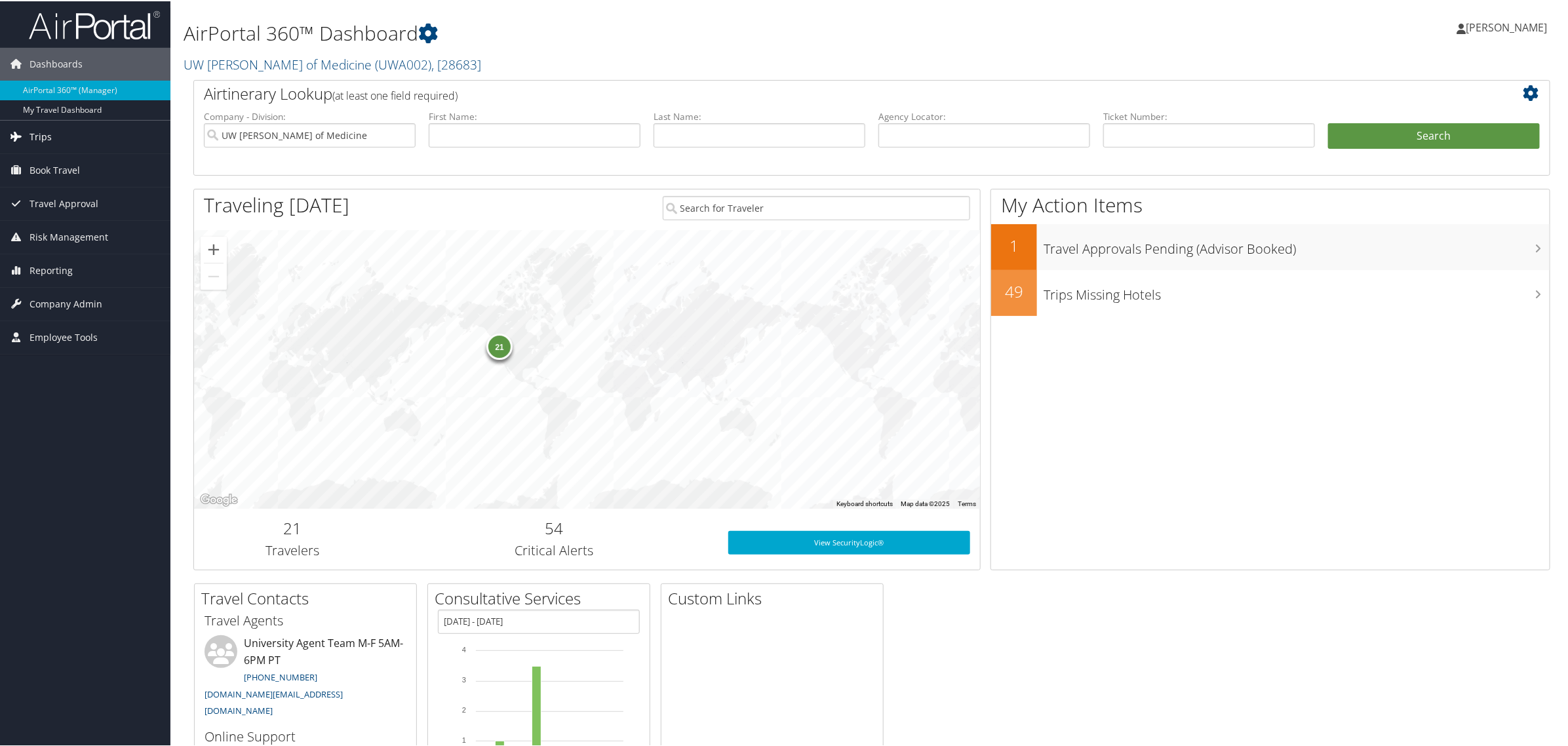
click at [34, 132] on span "Trips" at bounding box center [40, 136] width 22 height 33
click at [56, 165] on link "Airtinerary® Lookup" at bounding box center [85, 161] width 170 height 19
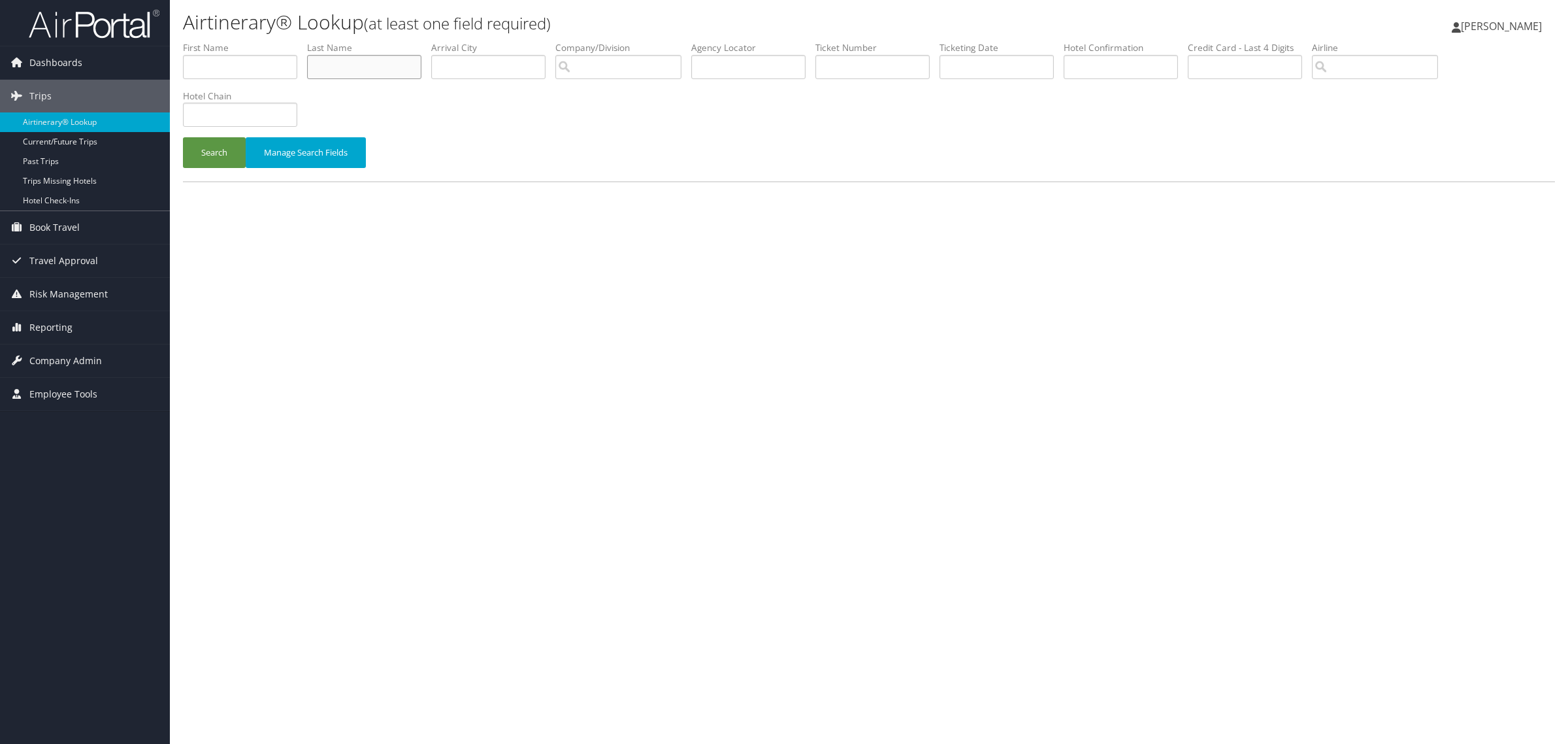
click at [332, 69] on input "text" at bounding box center [364, 67] width 114 height 24
click at [183, 137] on button "Search" at bounding box center [214, 152] width 63 height 31
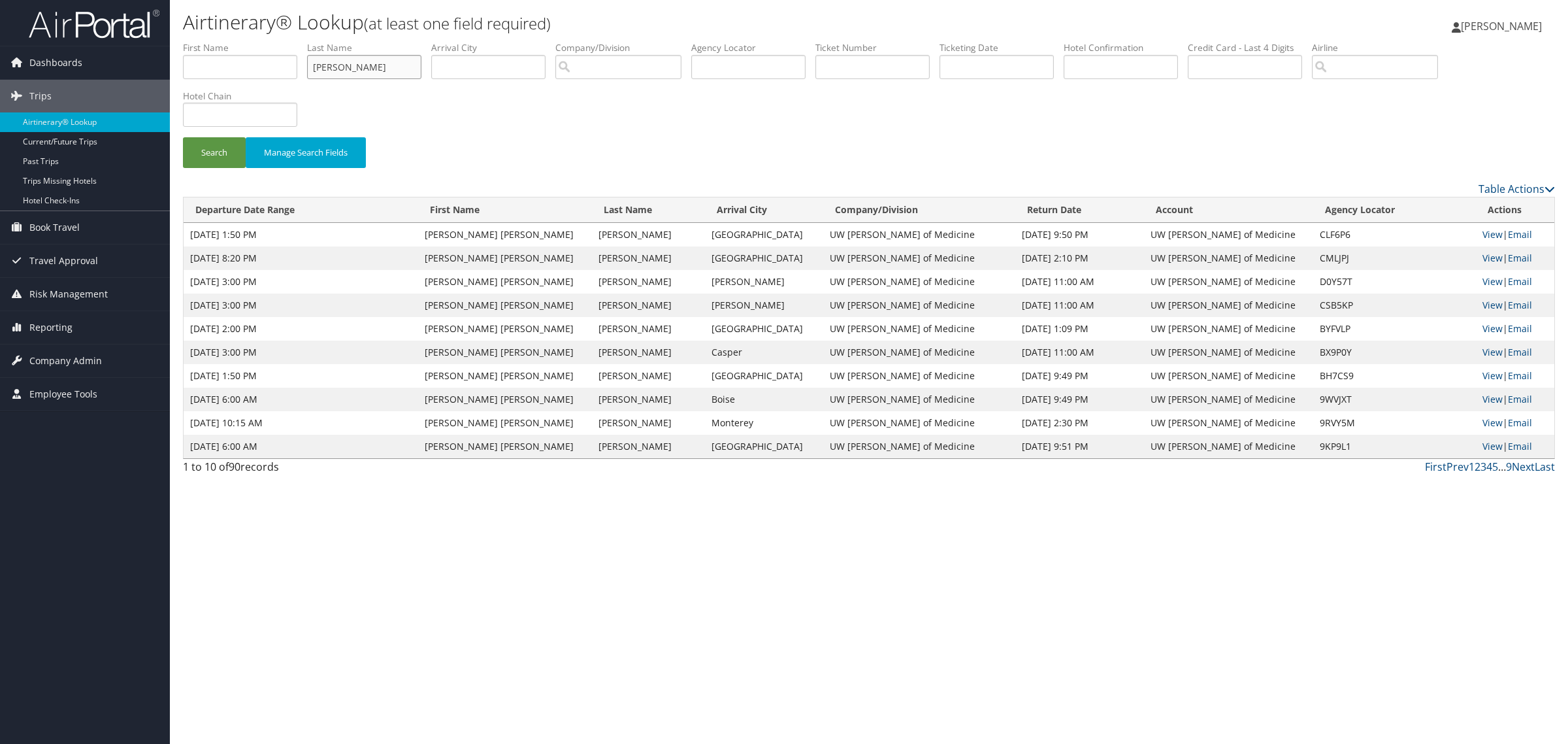
click at [364, 62] on input "Monger" at bounding box center [364, 67] width 114 height 24
type input "M"
click at [835, 66] on input "text" at bounding box center [872, 67] width 114 height 24
paste input "89008975076711"
click at [220, 152] on button "Search" at bounding box center [214, 152] width 63 height 31
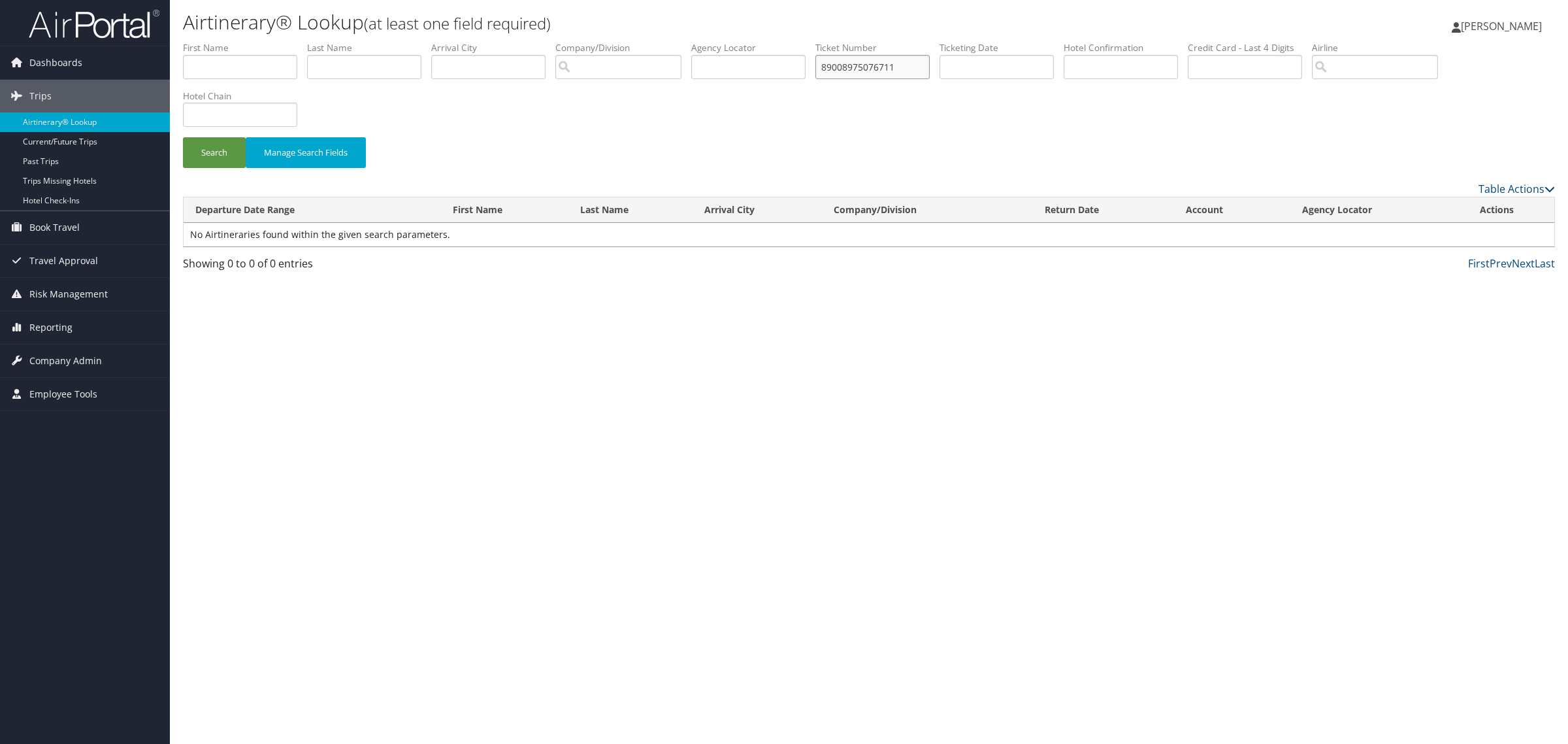
click at [925, 69] on input "89008975076711" at bounding box center [872, 67] width 114 height 24
click at [183, 137] on button "Search" at bounding box center [214, 152] width 63 height 31
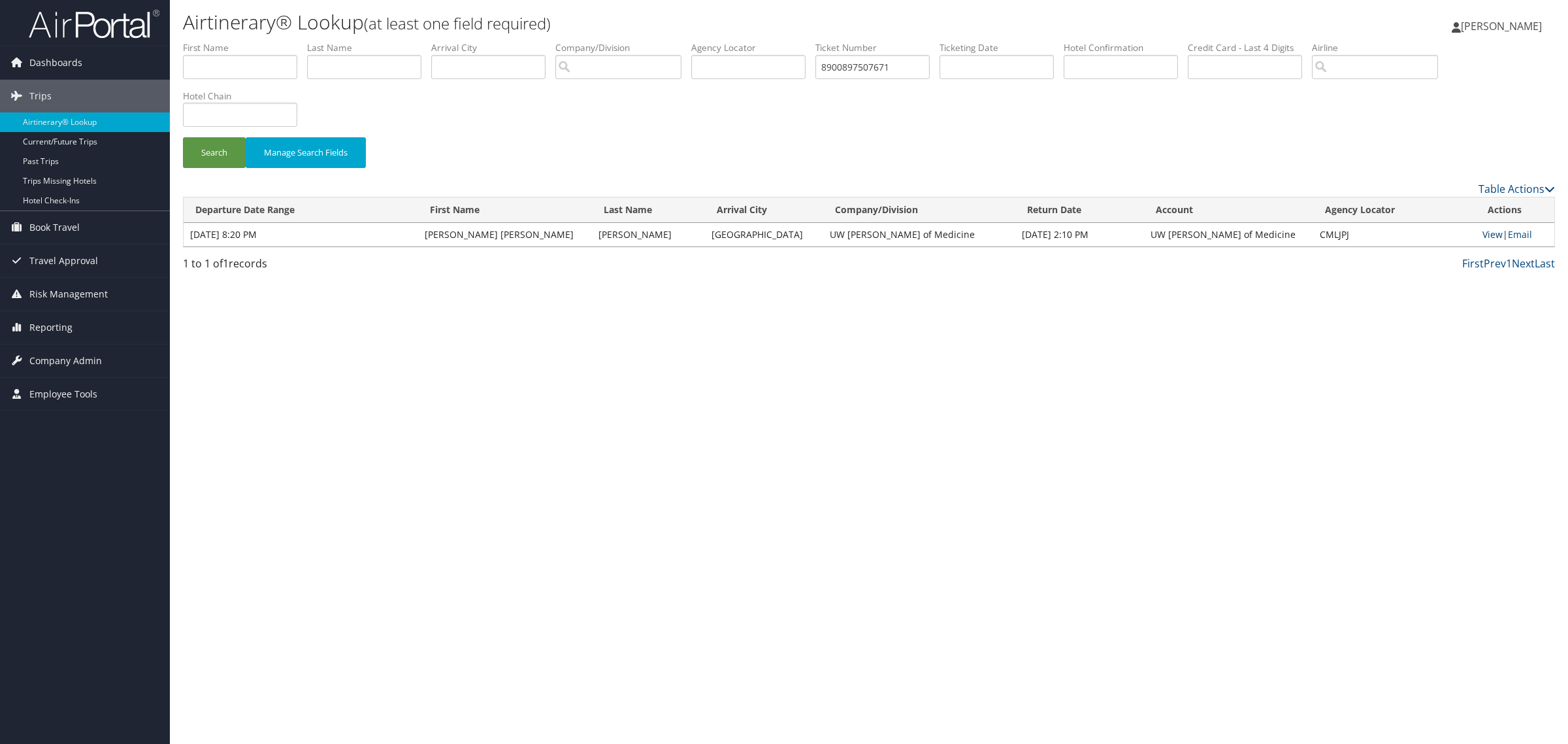
click at [1482, 230] on link "View" at bounding box center [1492, 234] width 20 height 13
click at [914, 70] on input "8900897507671" at bounding box center [872, 67] width 114 height 24
type input "8"
click at [382, 69] on input "text" at bounding box center [364, 67] width 114 height 24
type input "Monger"
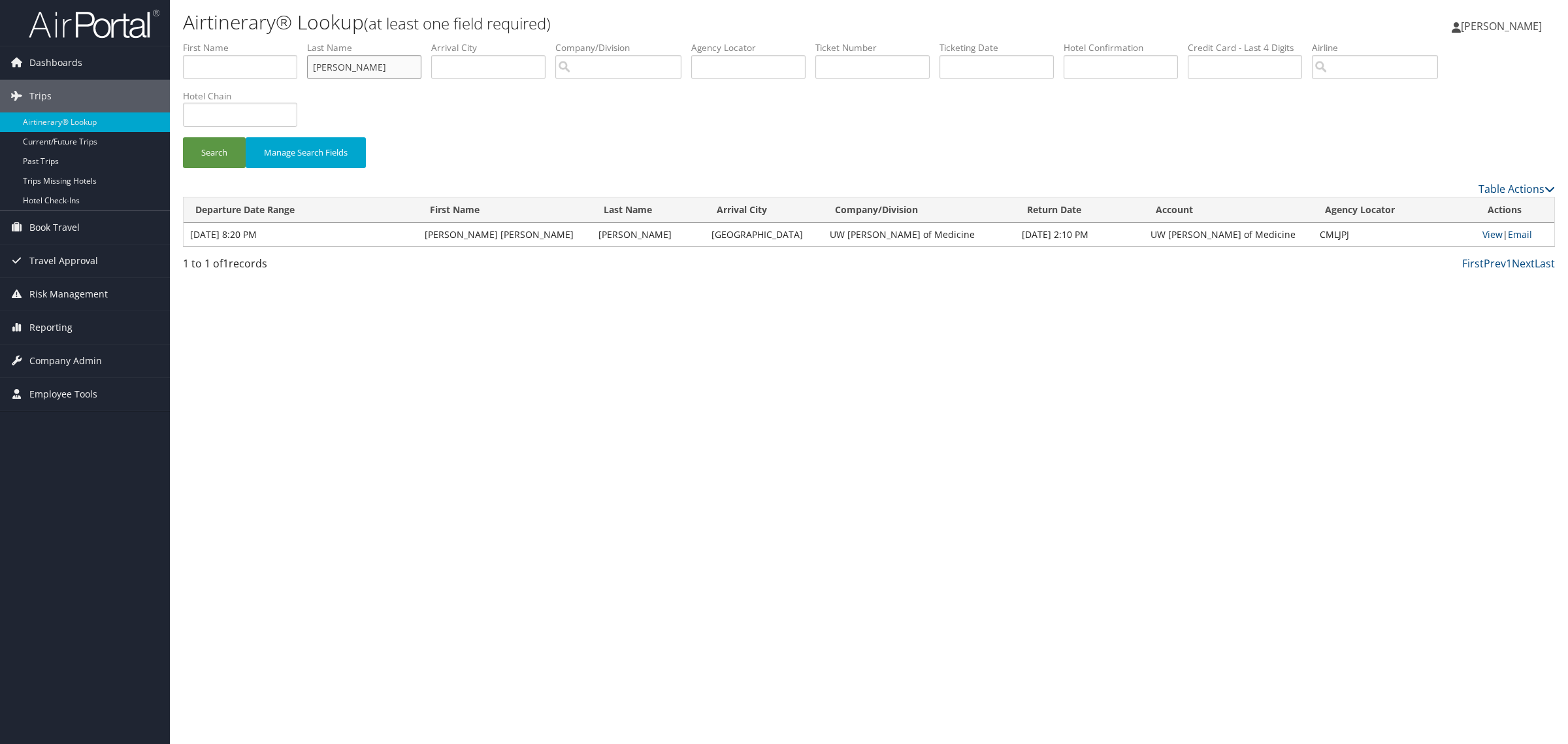
click at [183, 137] on button "Search" at bounding box center [214, 152] width 63 height 31
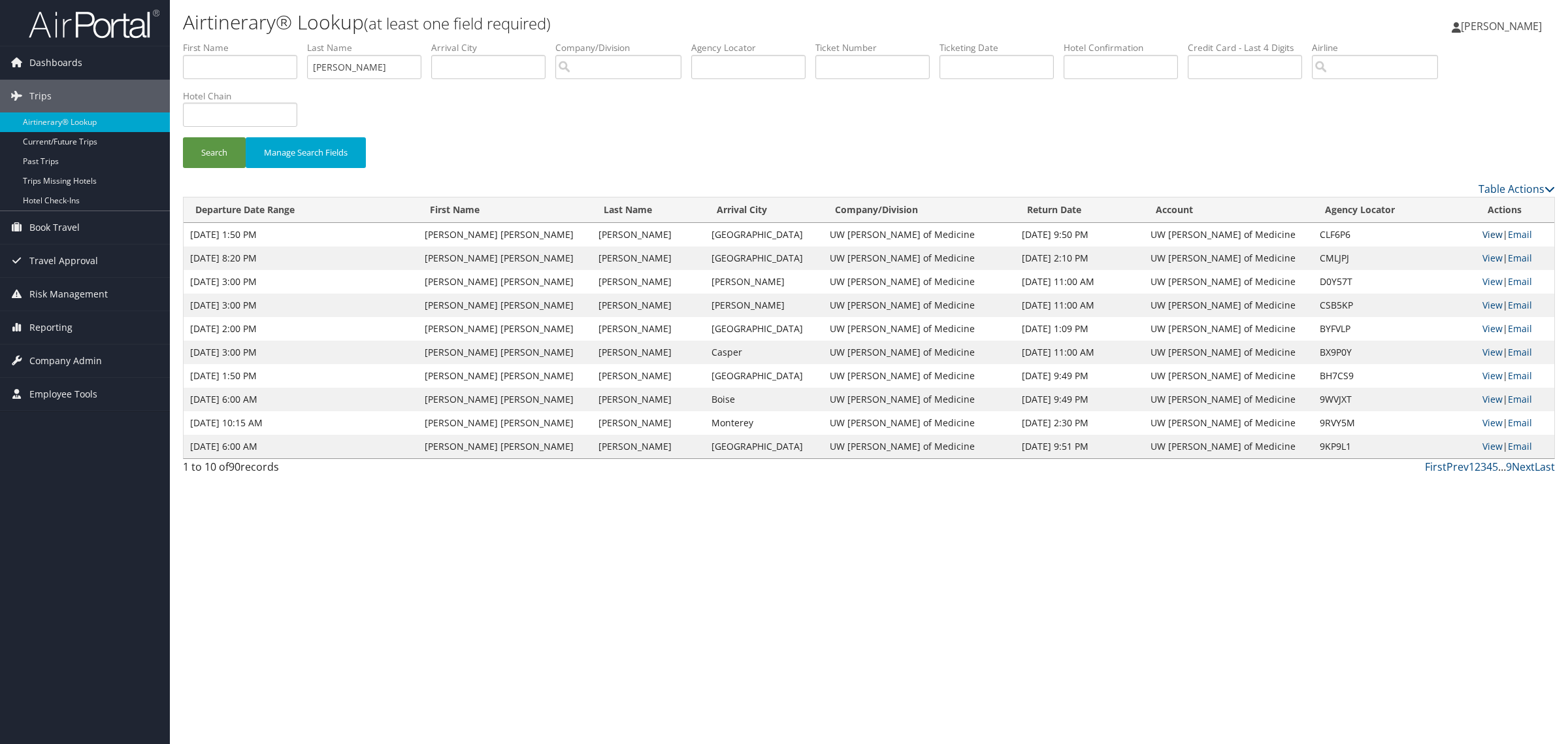
click at [1482, 233] on link "View" at bounding box center [1492, 234] width 20 height 13
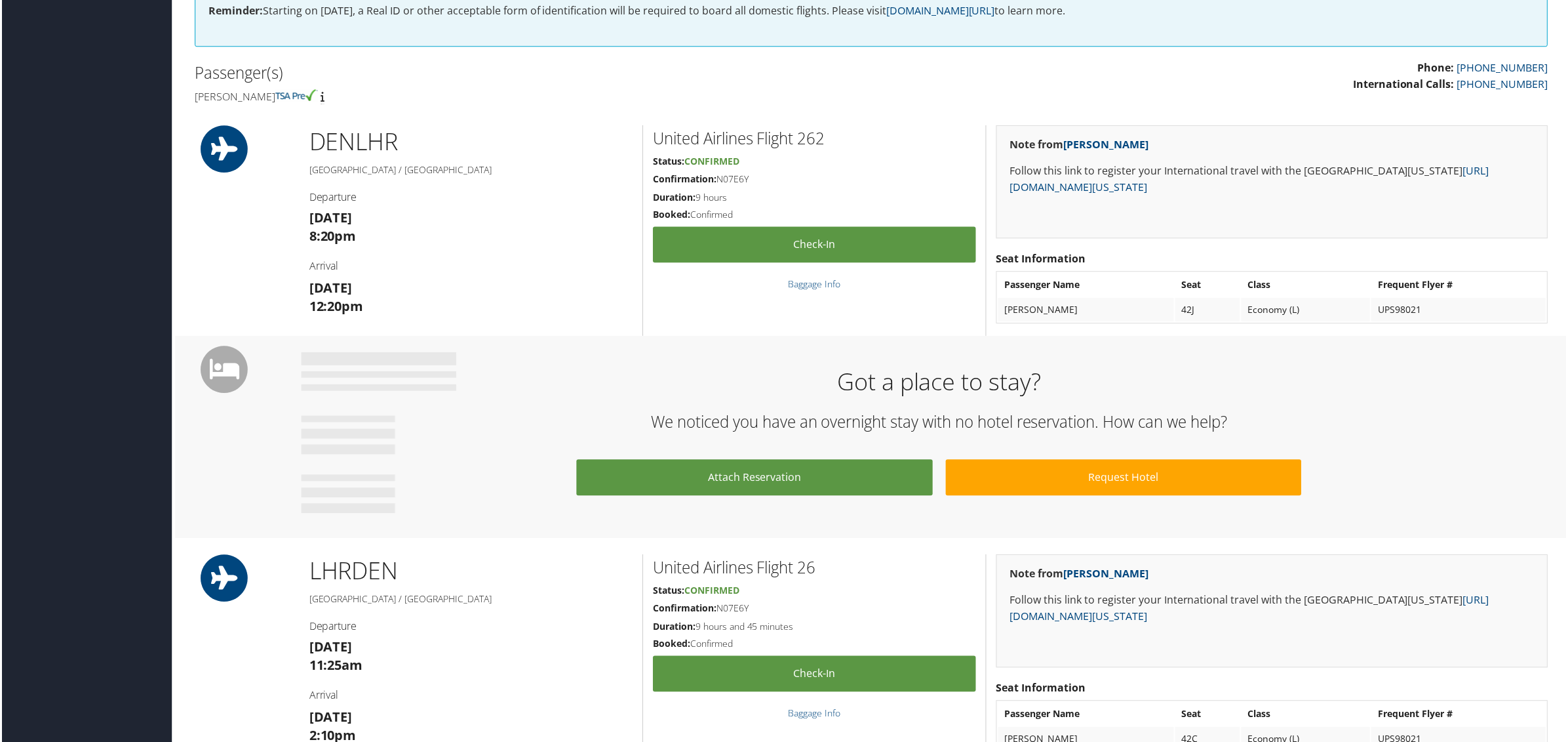
scroll to position [82, 0]
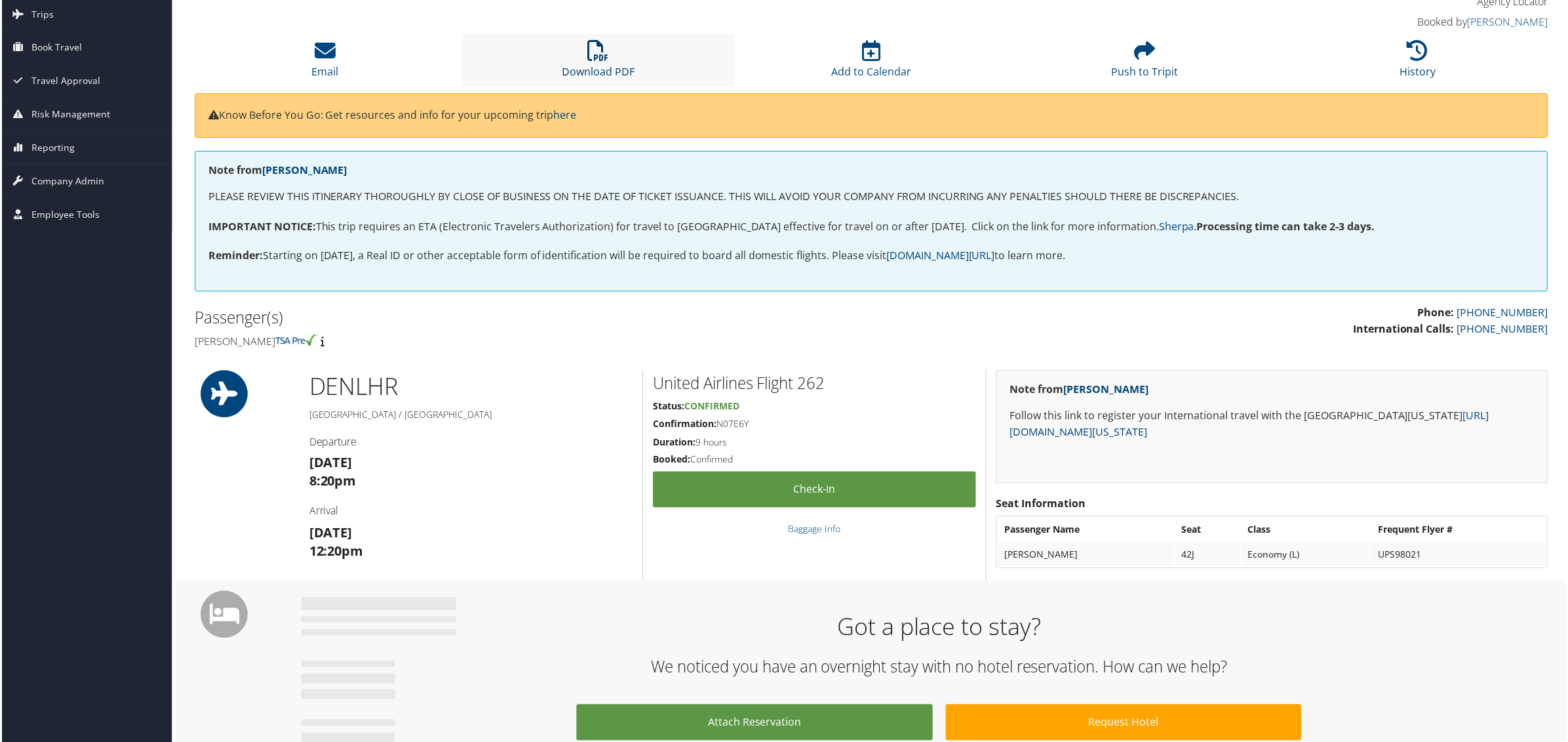
click at [590, 51] on icon at bounding box center [597, 51] width 21 height 21
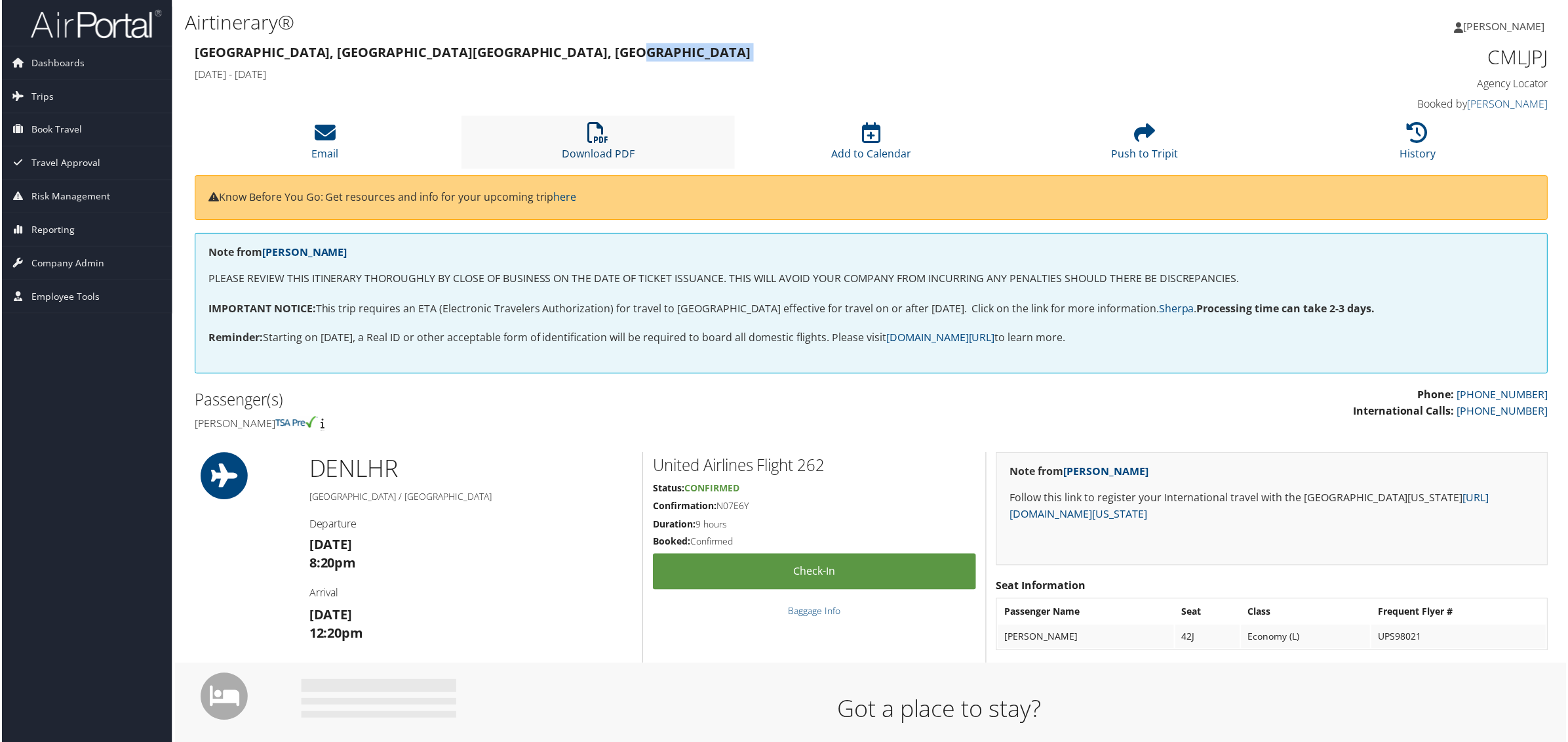
click at [590, 51] on h3 "Denver, CO London, United Kingdom" at bounding box center [700, 52] width 1012 height 19
